Goal: Check status

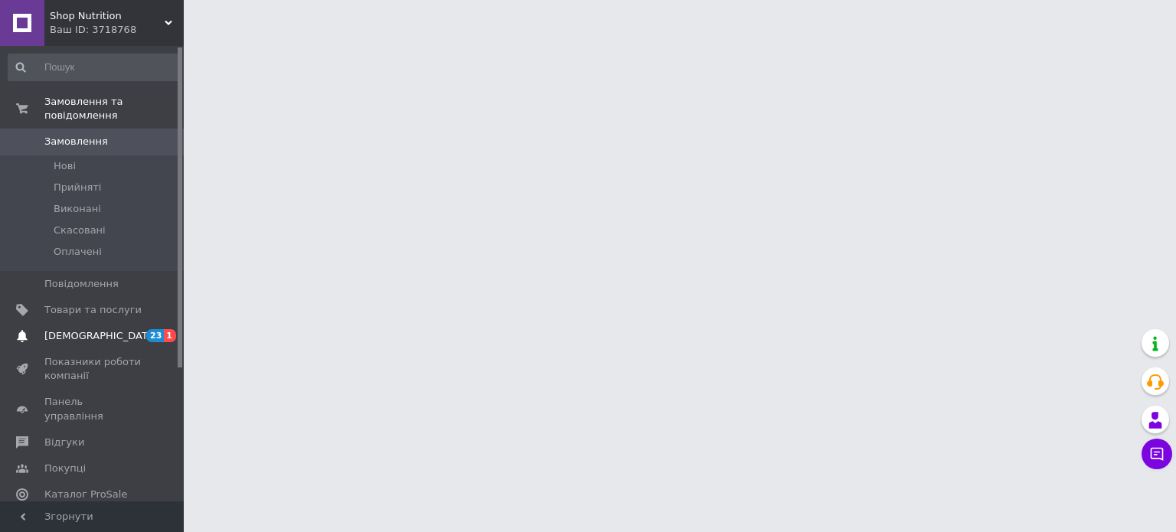
click at [86, 329] on span "[DEMOGRAPHIC_DATA]" at bounding box center [100, 336] width 113 height 14
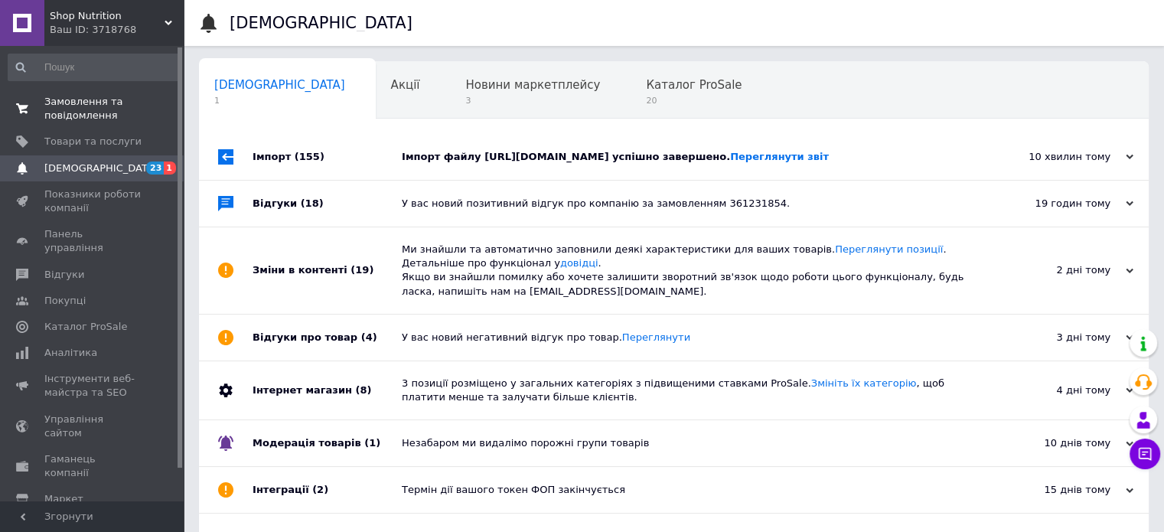
click at [73, 115] on span "Замовлення та повідомлення" at bounding box center [92, 109] width 97 height 28
